Goal: Information Seeking & Learning: Learn about a topic

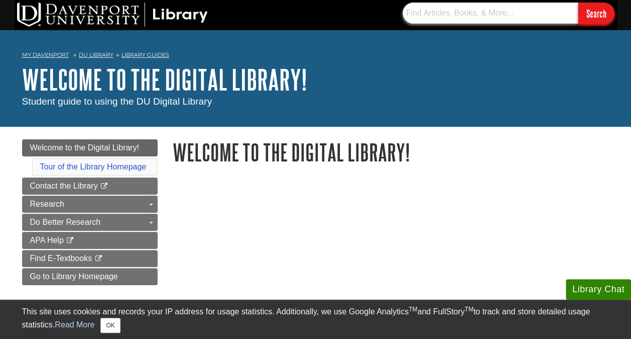
click at [434, 17] on input "text" at bounding box center [491, 13] width 176 height 21
paste input "[PERSON_NAME] (2023, [DATE]). From dearth to excess: The rise of obesity in an …"
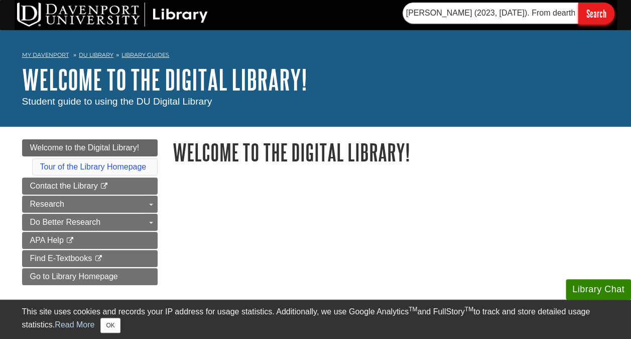
click at [607, 13] on input "Search" at bounding box center [597, 14] width 36 height 22
click at [540, 11] on input "[PERSON_NAME] (2023, [DATE]). From dearth to excess: The rise of obesity in an …" at bounding box center [491, 13] width 176 height 21
drag, startPoint x: 569, startPoint y: 14, endPoint x: 259, endPoint y: 14, distance: 309.9
click at [259, 14] on div "[PERSON_NAME] (2023, [DATE]). From dearth to excess: The rise of obesity in an …" at bounding box center [316, 15] width 603 height 30
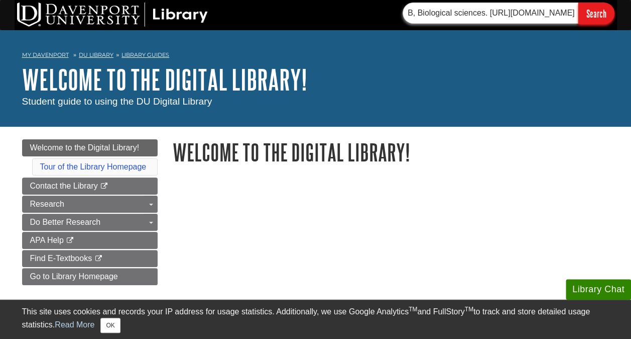
drag, startPoint x: 409, startPoint y: 13, endPoint x: 627, endPoint y: 16, distance: 218.0
click at [627, 16] on div "to excess: The rise of obesity in an ultra-processed food system. Philosophical…" at bounding box center [315, 15] width 631 height 30
type input "t"
click at [465, 13] on input "t" at bounding box center [491, 13] width 176 height 21
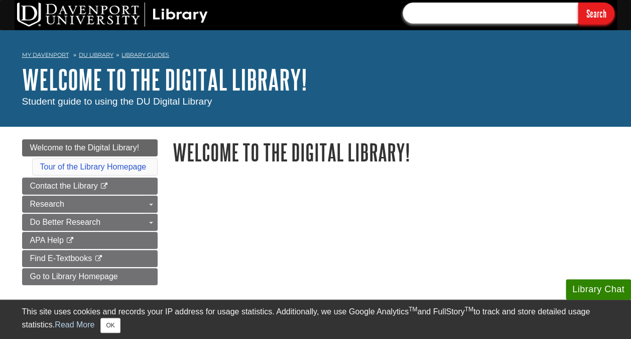
paste input "ProQuest | Better Research, Better Learning, better insights. (n.d.-b). [URL][D…"
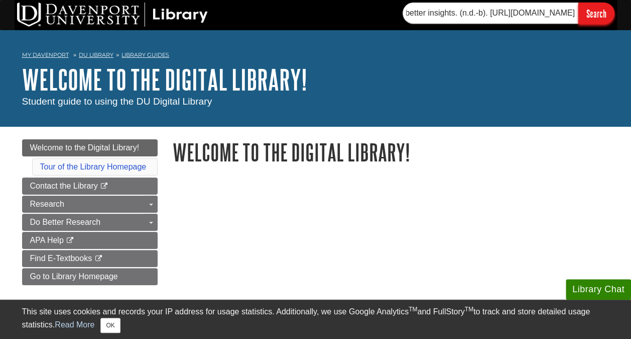
click at [591, 14] on input "Search" at bounding box center [597, 14] width 36 height 22
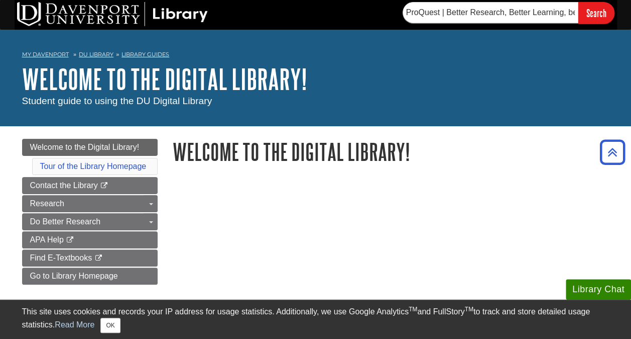
scroll to position [0, 0]
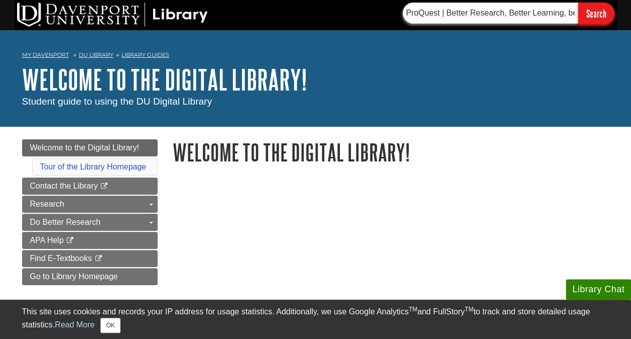
click at [566, 16] on input "ProQuest | Better Research, Better Learning, better insights. (n.d.-b). [URL][D…" at bounding box center [491, 13] width 176 height 21
drag, startPoint x: 570, startPoint y: 14, endPoint x: 222, endPoint y: 15, distance: 348.1
click at [222, 15] on div "ProQuest | Better Research, Better Learning, better insights. (n.d.-b). [URL][D…" at bounding box center [316, 15] width 603 height 30
type input "better insights. (n.d.-b). [URL][DOMAIN_NAME]"
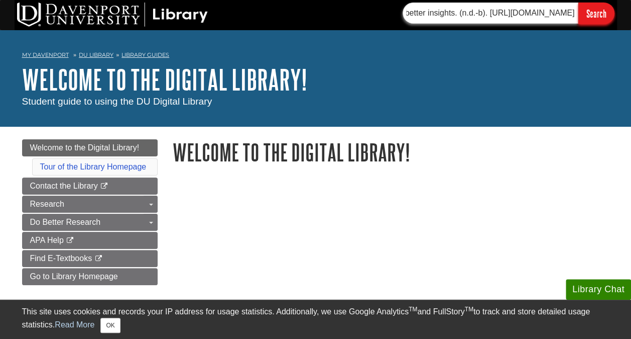
drag, startPoint x: 407, startPoint y: 14, endPoint x: 615, endPoint y: 23, distance: 208.6
click at [615, 23] on section "better insights. (n.d.-b). [URL][DOMAIN_NAME] Search" at bounding box center [505, 14] width 225 height 22
click at [463, 13] on input "text" at bounding box center [491, 13] width 176 height 21
click at [462, 13] on input "Modern food on obesity" at bounding box center [491, 13] width 176 height 21
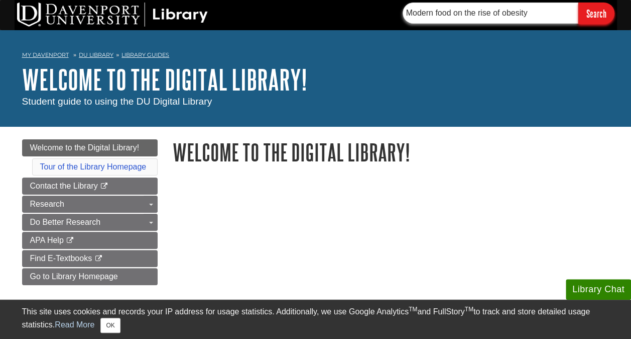
type input "Modern food on the rise of obesity"
click at [599, 19] on input "Search" at bounding box center [597, 14] width 36 height 22
